Goal: Check status: Check status

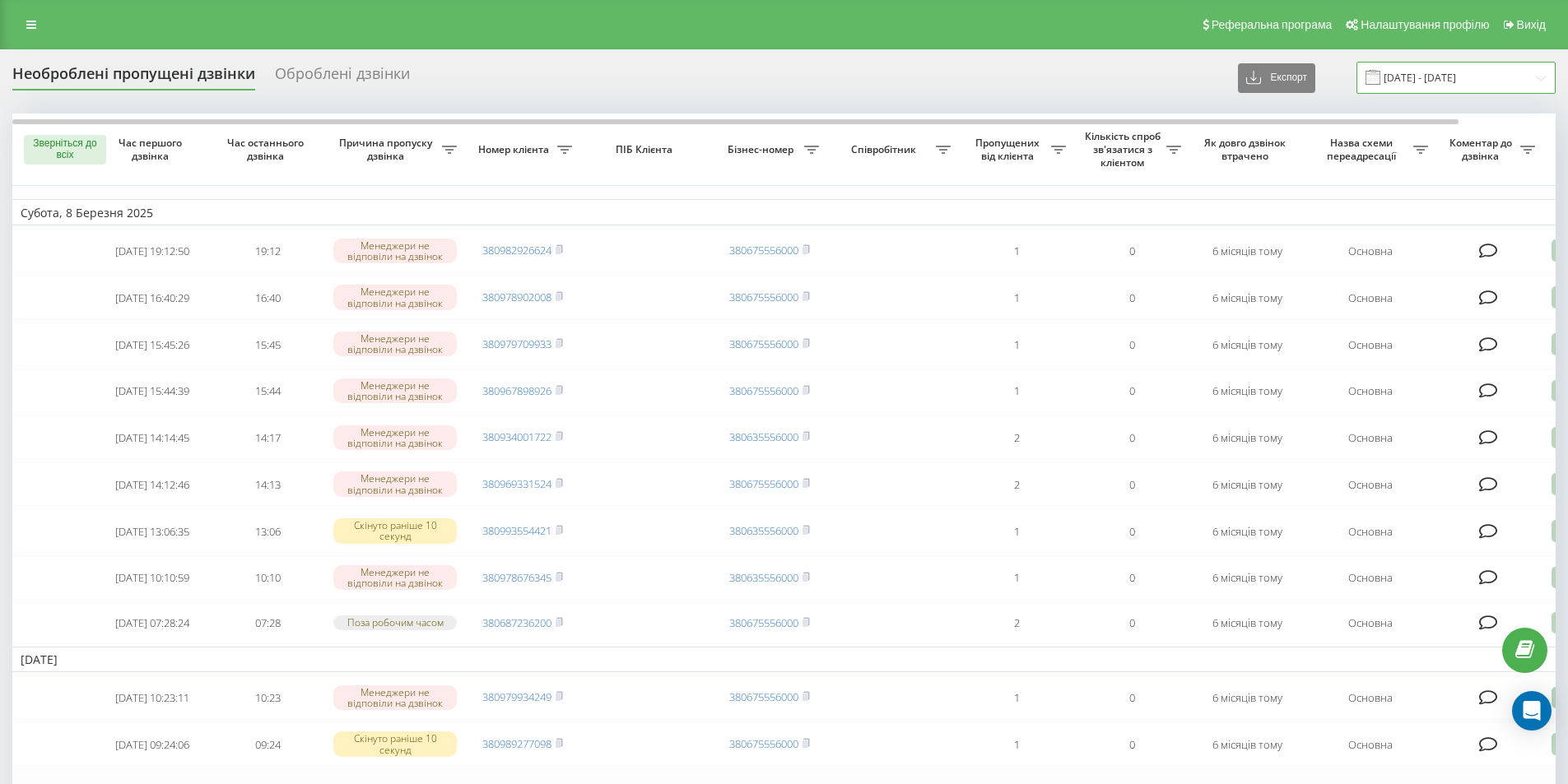
click at [1453, 77] on input "[DATE] - [DATE]" at bounding box center [1456, 77] width 199 height 32
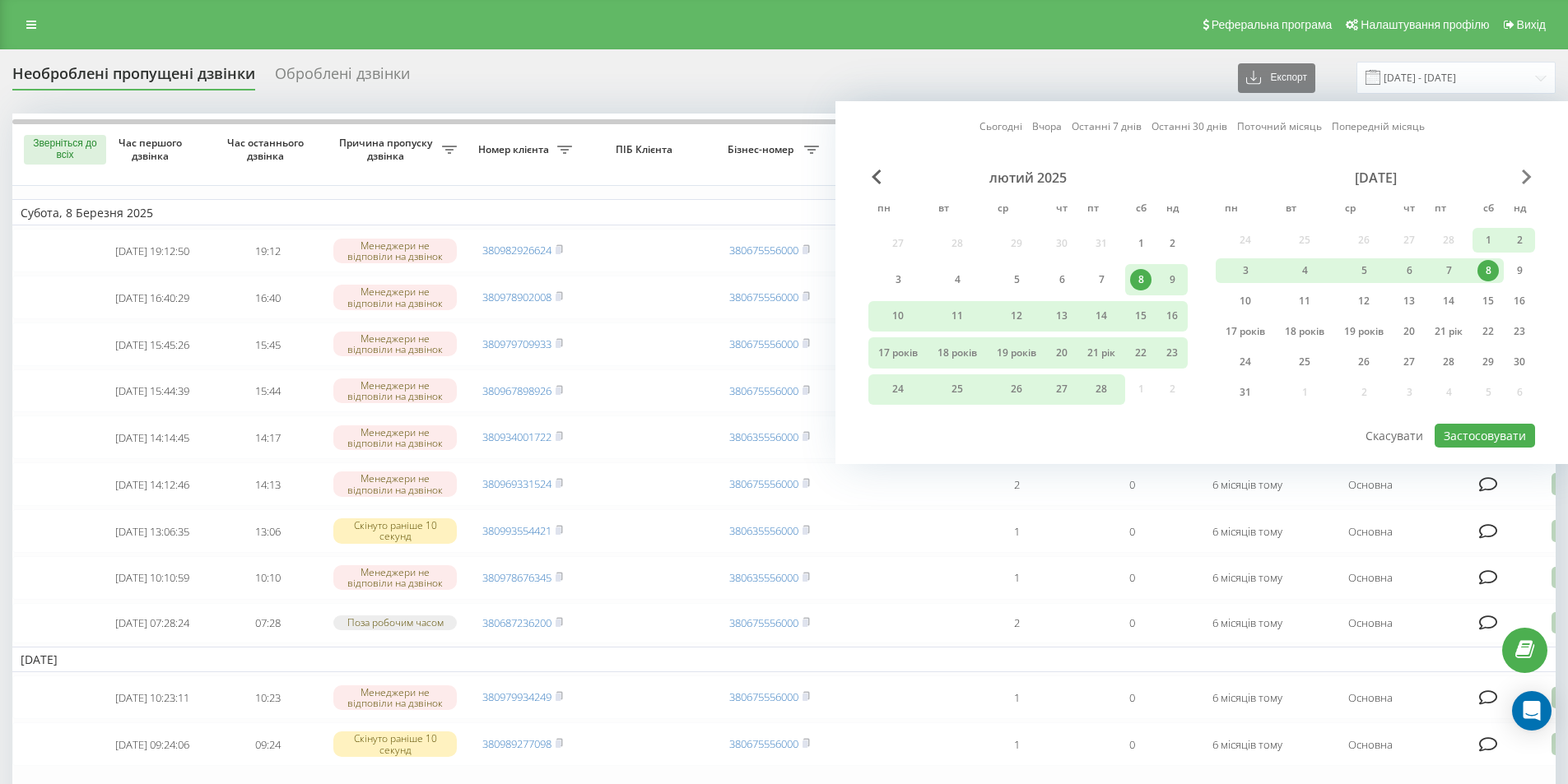
click at [1524, 178] on span "Наступний місяць" at bounding box center [1527, 176] width 10 height 14
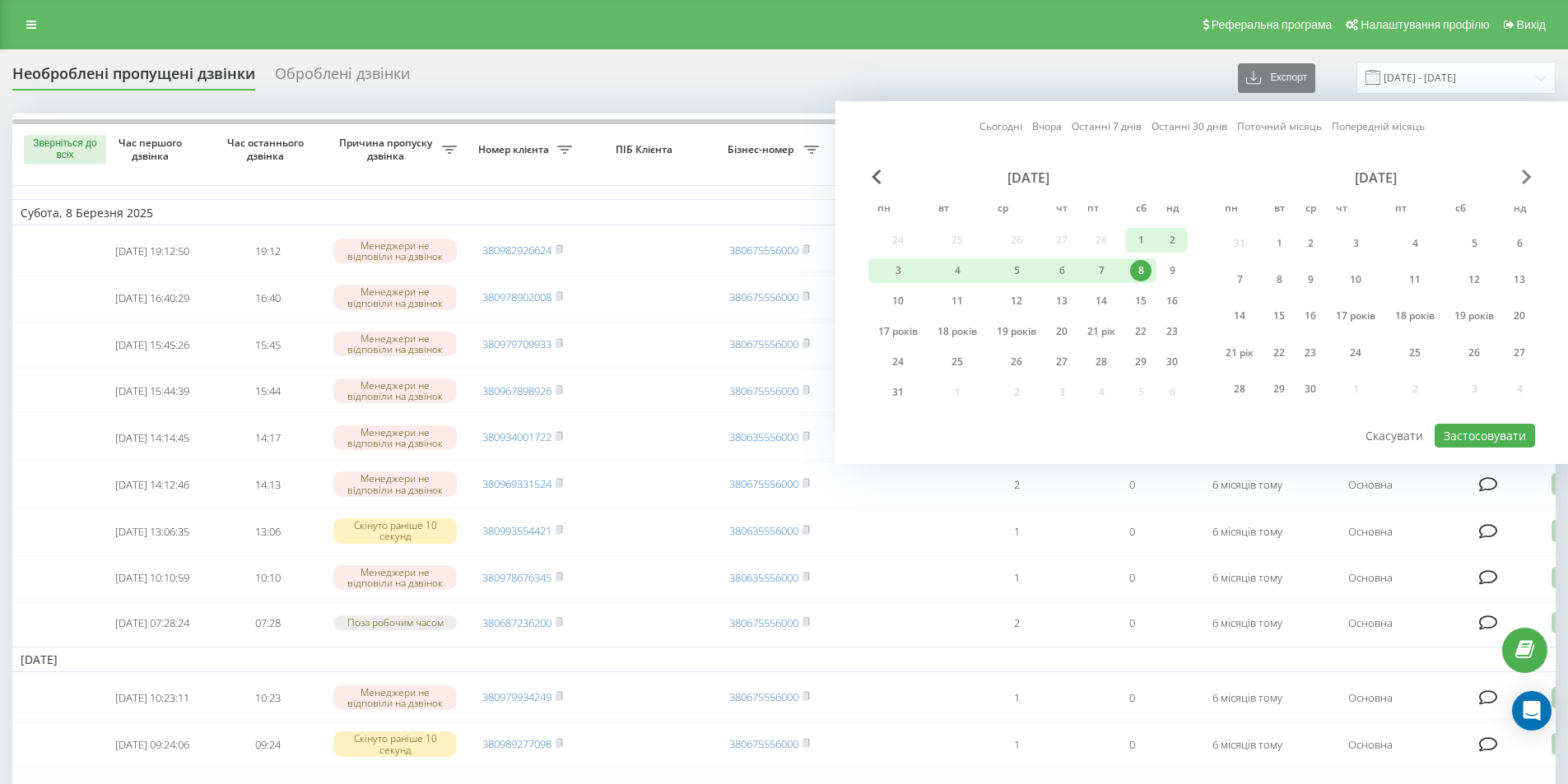
click at [1524, 178] on span "Наступний місяць" at bounding box center [1527, 176] width 10 height 14
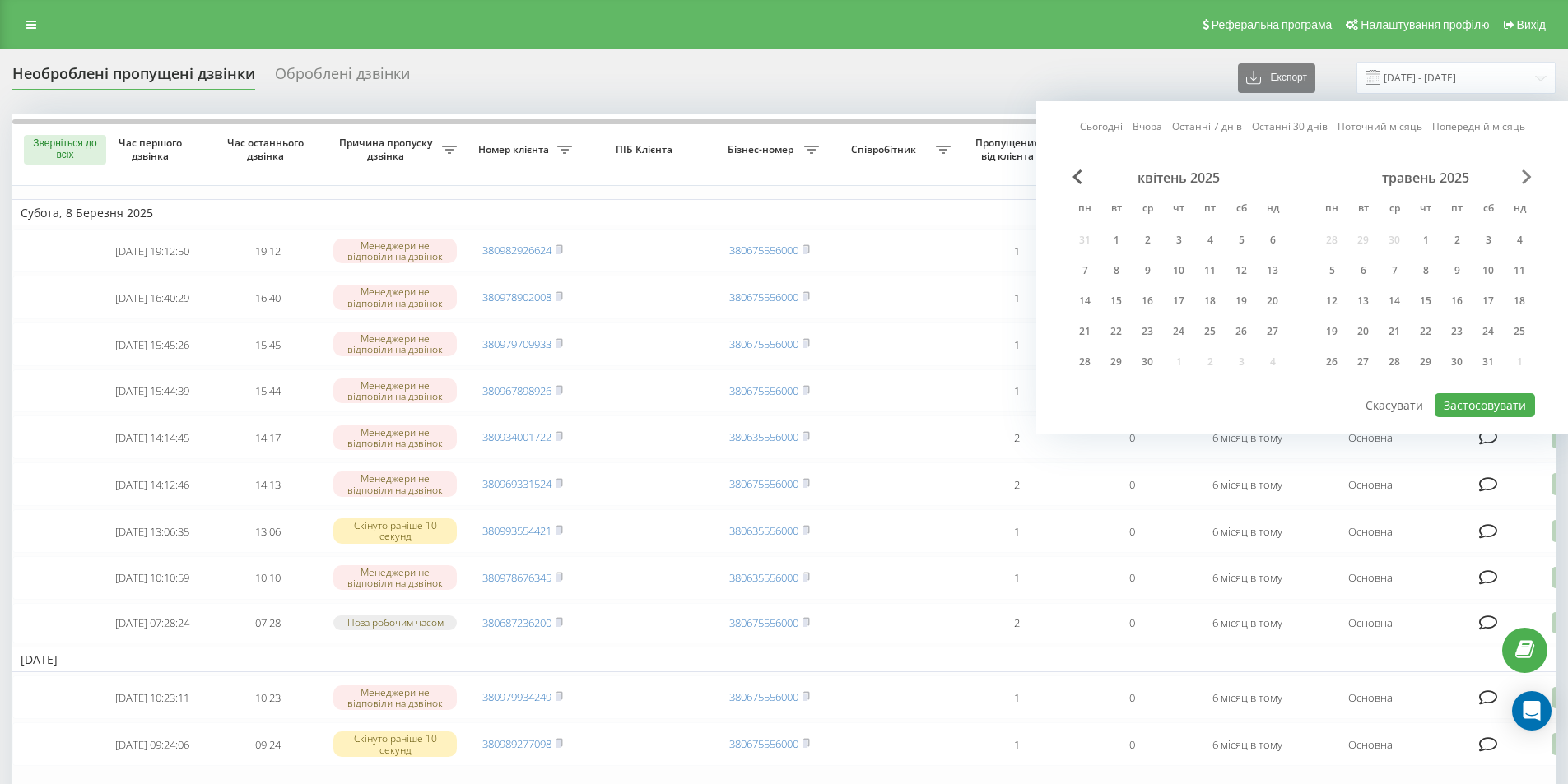
click at [1524, 178] on span "Наступний місяць" at bounding box center [1527, 176] width 10 height 14
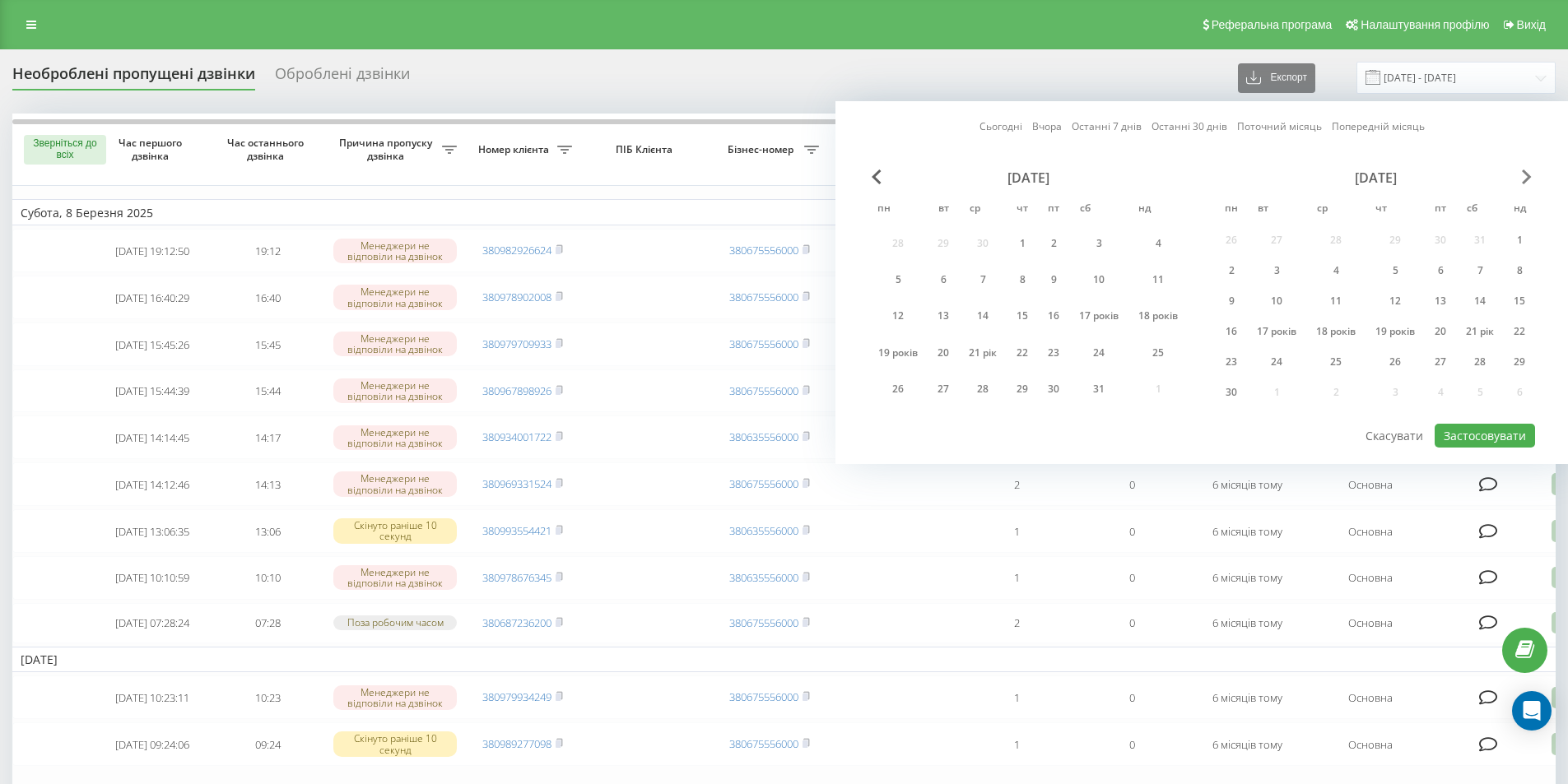
click at [1524, 178] on span "Наступний місяць" at bounding box center [1527, 176] width 10 height 14
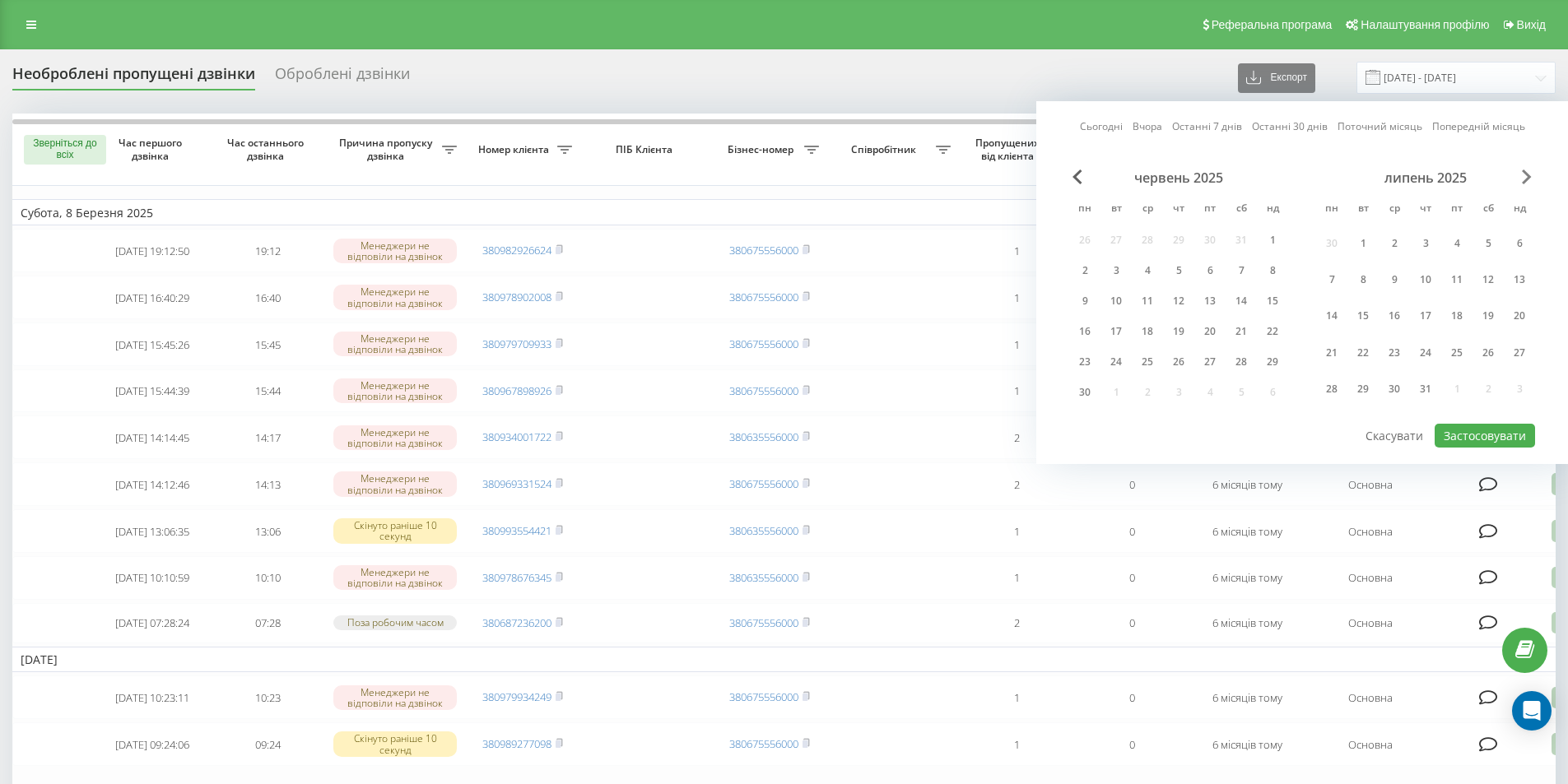
click at [1524, 178] on span "Наступний місяць" at bounding box center [1527, 176] width 10 height 14
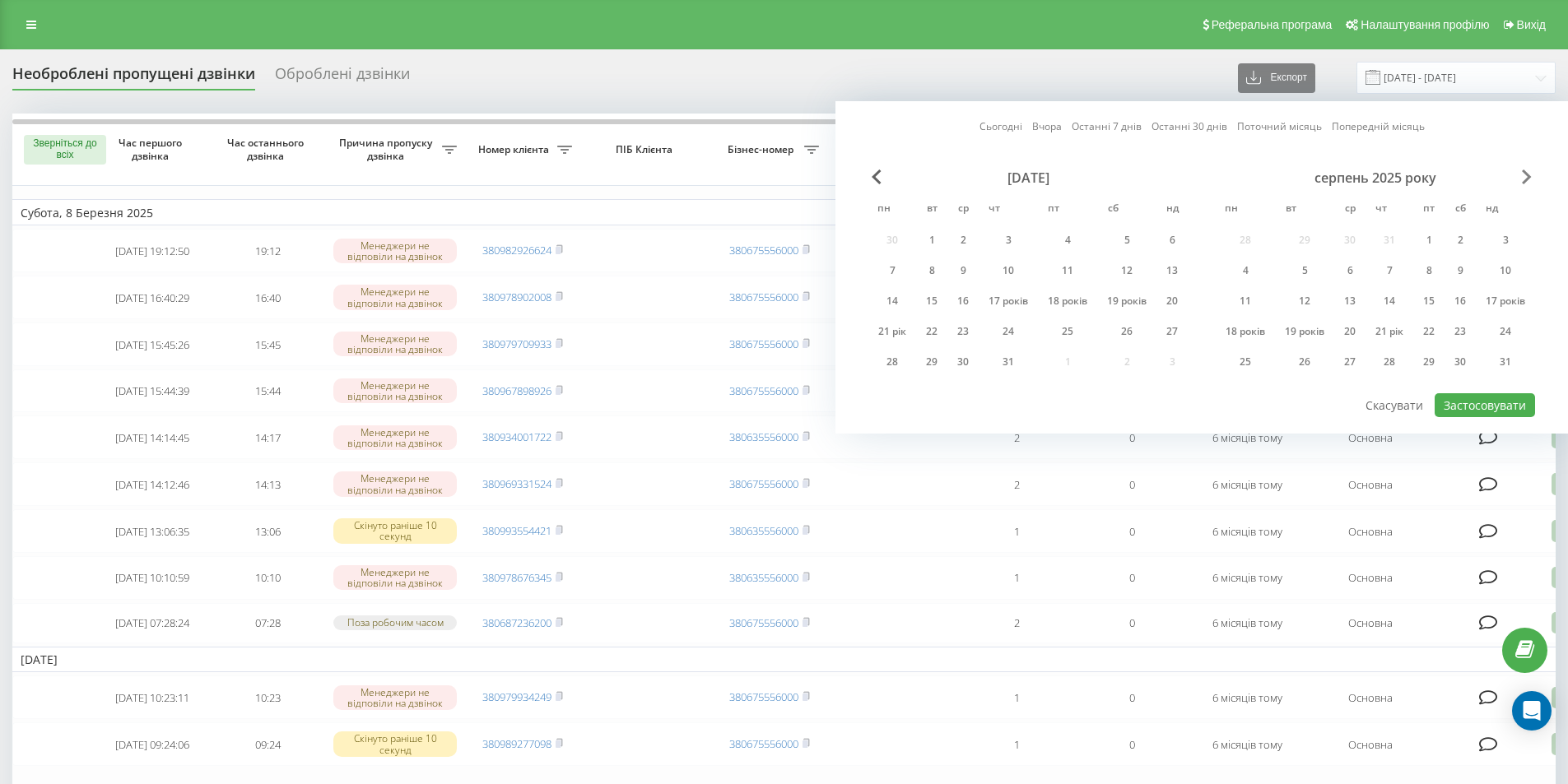
click at [1524, 178] on span "Наступний місяць" at bounding box center [1527, 176] width 10 height 14
click at [1524, 174] on span "Наступний місяць" at bounding box center [1527, 176] width 10 height 14
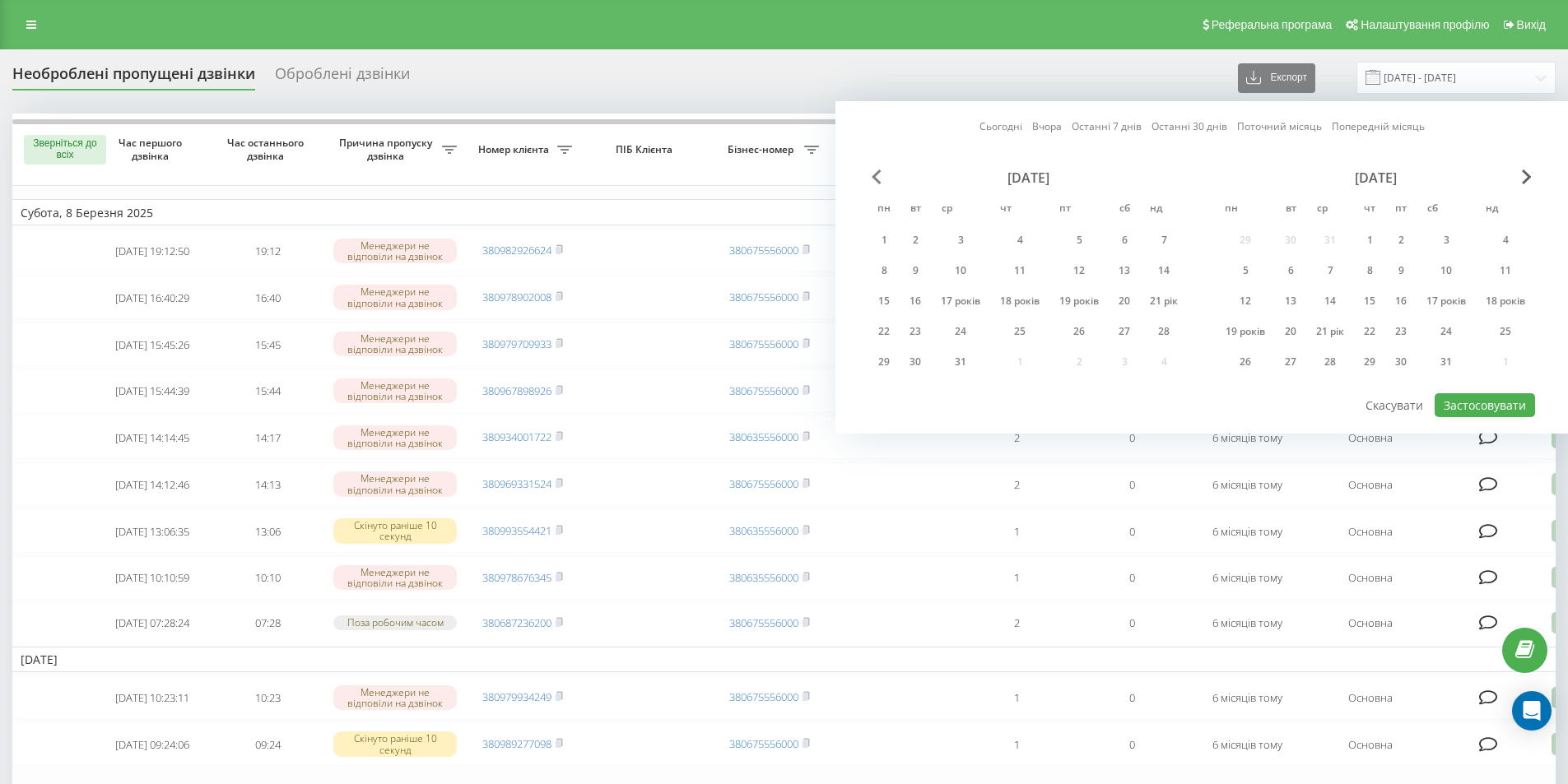
click at [871, 180] on span "Попередній місяць" at bounding box center [876, 176] width 10 height 14
click at [871, 174] on span "Попередній місяць" at bounding box center [876, 176] width 10 height 14
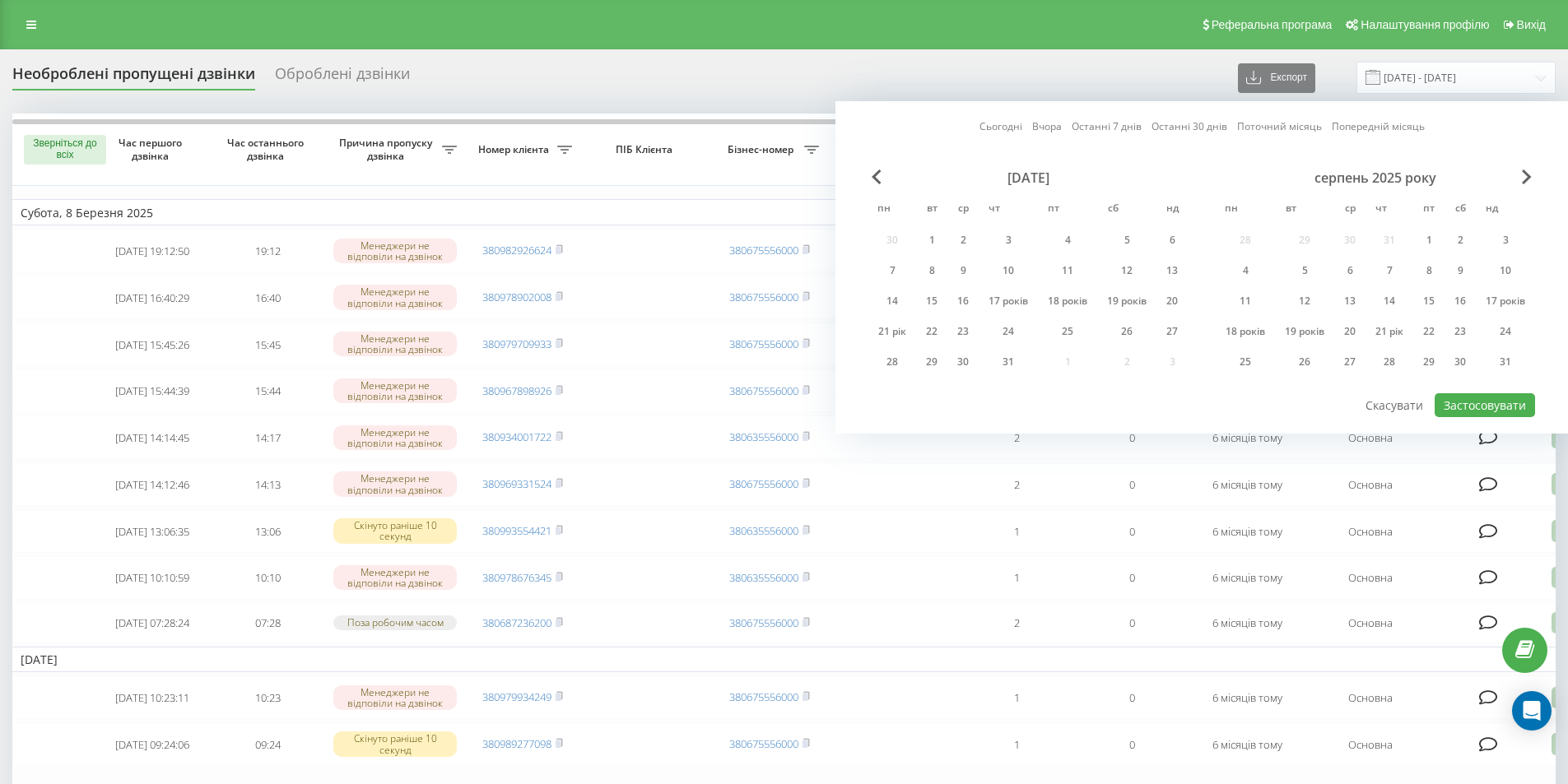
click at [1517, 176] on div "серпень 2025 року" at bounding box center [1375, 177] width 319 height 16
click at [1525, 175] on span "Наступний місяць" at bounding box center [1527, 176] width 10 height 14
click at [1509, 299] on font "21 рік" at bounding box center [1511, 300] width 28 height 14
click at [1469, 408] on font "Застосовувати" at bounding box center [1485, 405] width 83 height 15
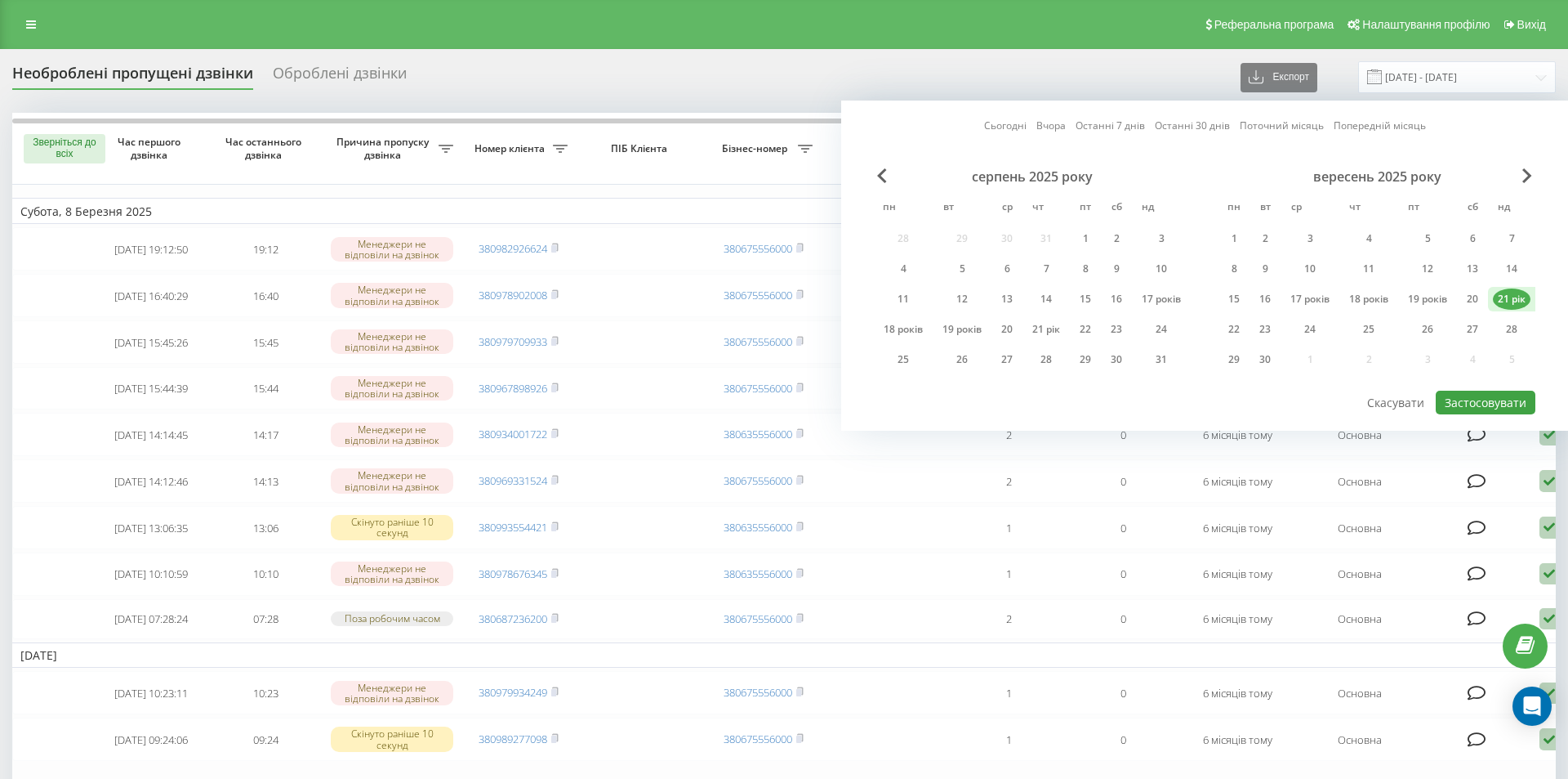
type input "[DATE] - [DATE]"
